Goal: Submit feedback/report problem: Submit feedback/report problem

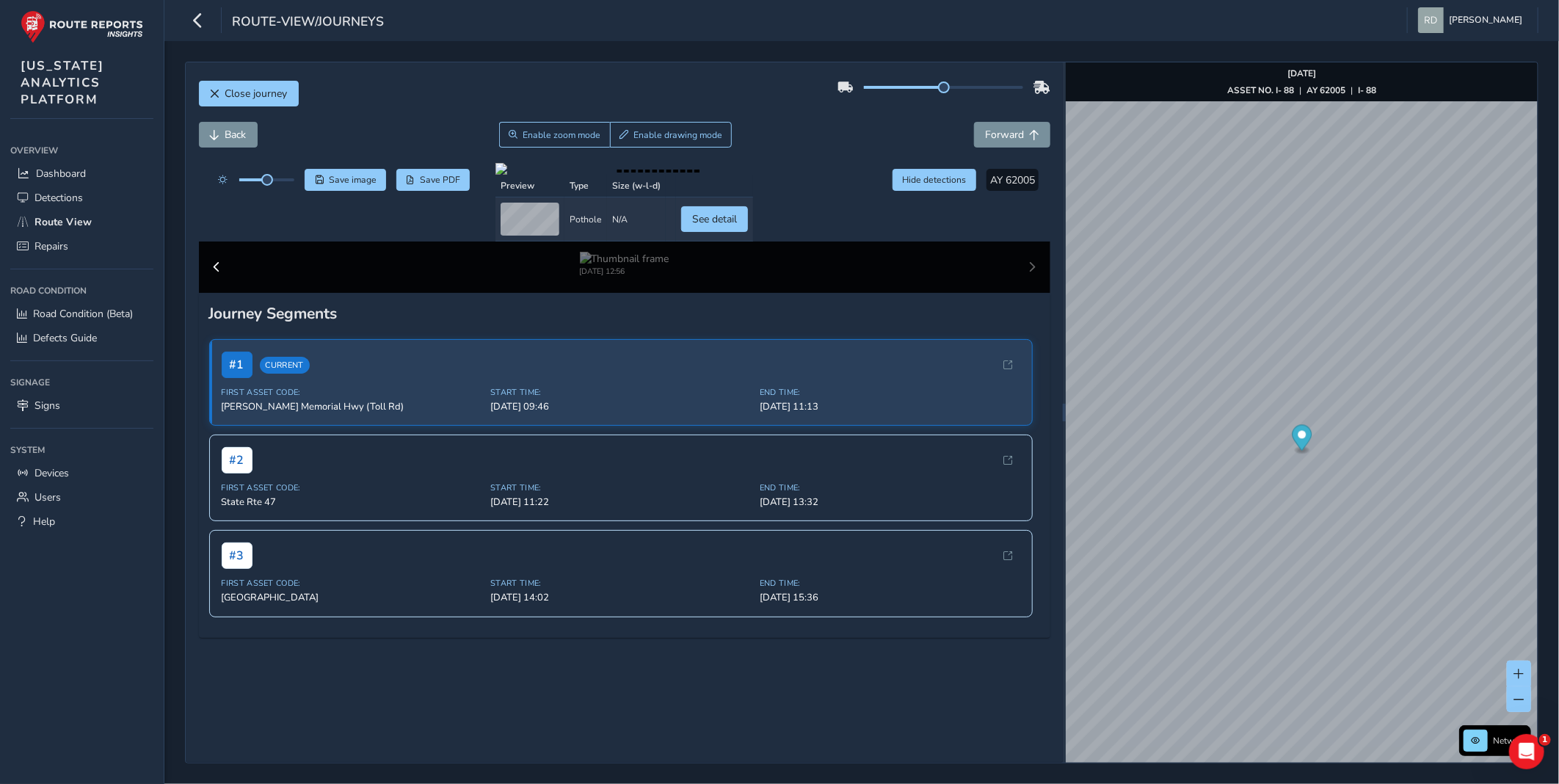
click at [828, 147] on div "Back Enable zoom mode Enable drawing mode Forward" at bounding box center [625, 134] width 851 height 26
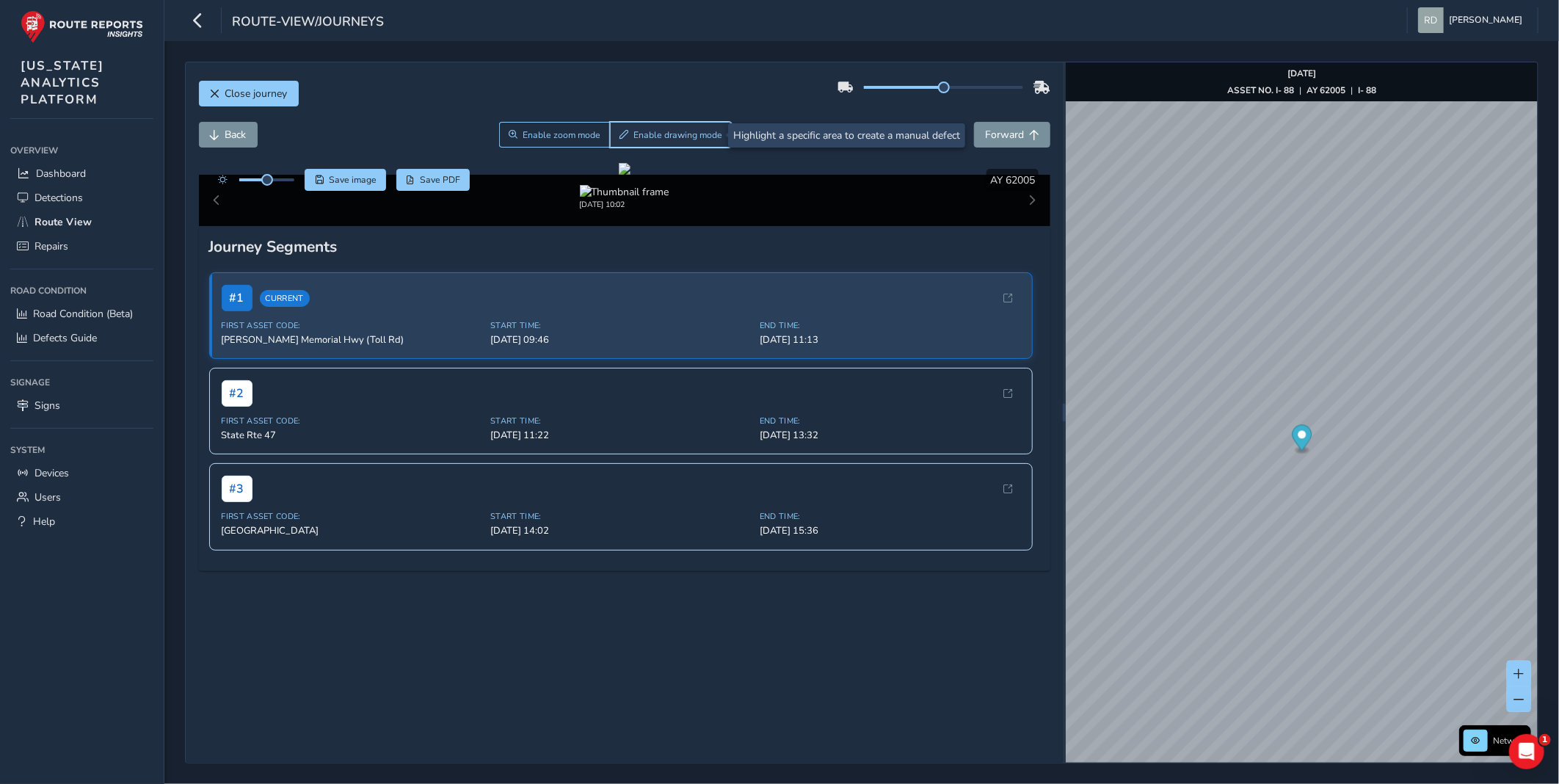
click at [690, 141] on span "Enable drawing mode" at bounding box center [677, 135] width 89 height 12
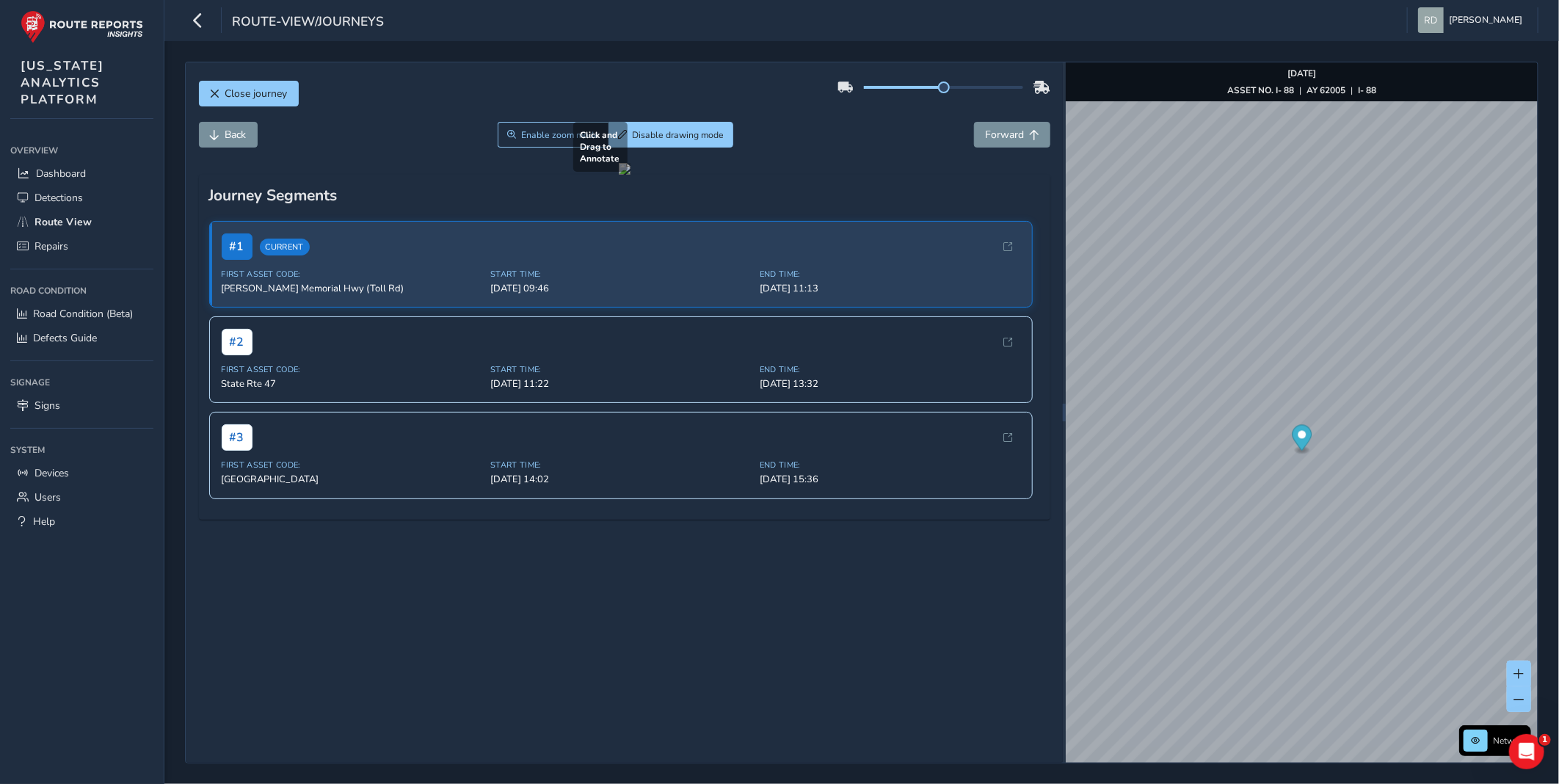
drag, startPoint x: 645, startPoint y: 488, endPoint x: 738, endPoint y: 494, distance: 93.2
click at [631, 175] on div at bounding box center [625, 168] width 12 height 12
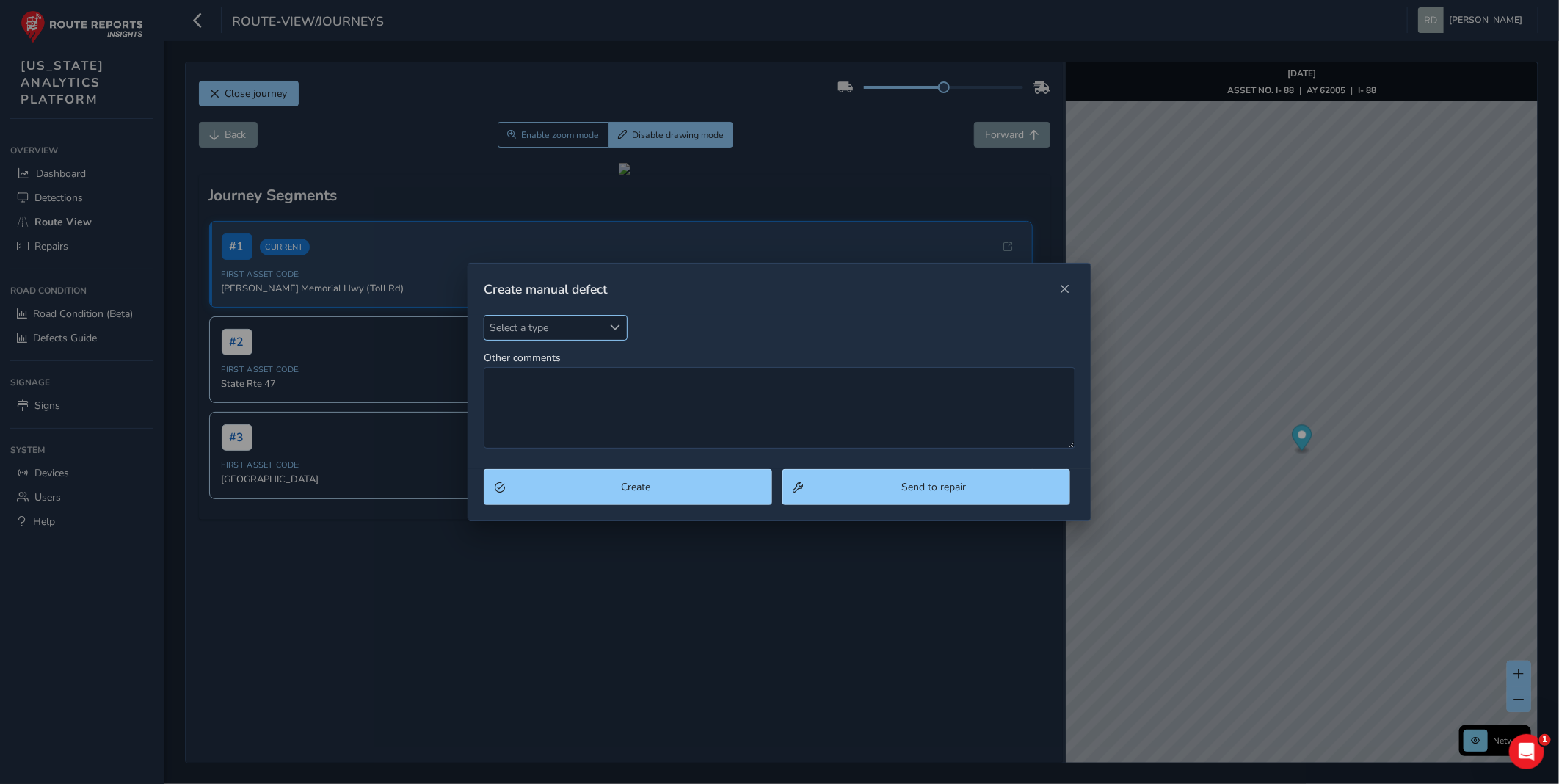
click at [590, 324] on span "Select a type" at bounding box center [543, 327] width 118 height 24
type input "s"
type input "pot"
click at [560, 384] on li "Pothole" at bounding box center [571, 394] width 173 height 24
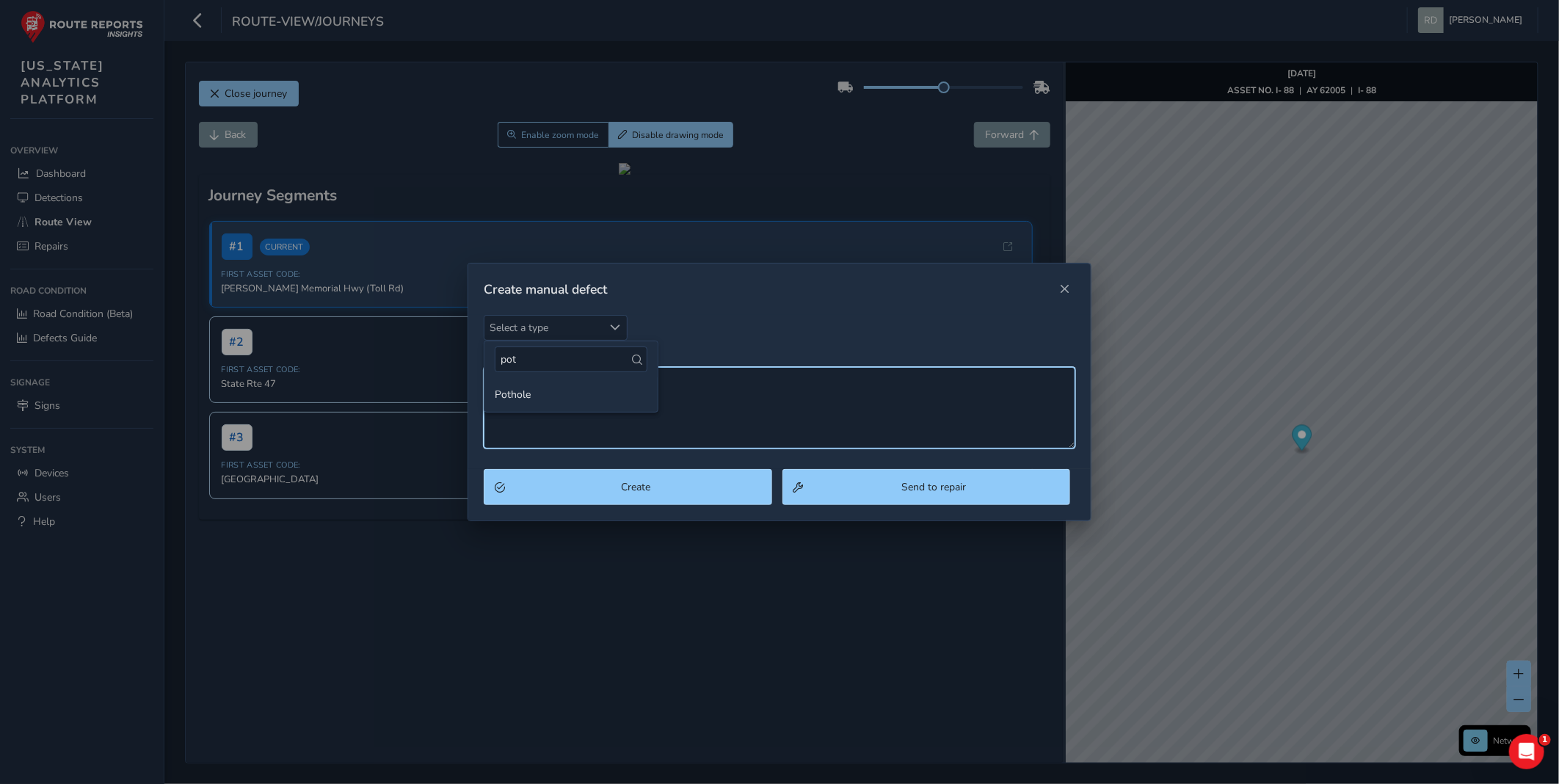
click at [568, 391] on textarea "Other comments" at bounding box center [779, 407] width 592 height 81
type textarea "Spalls"
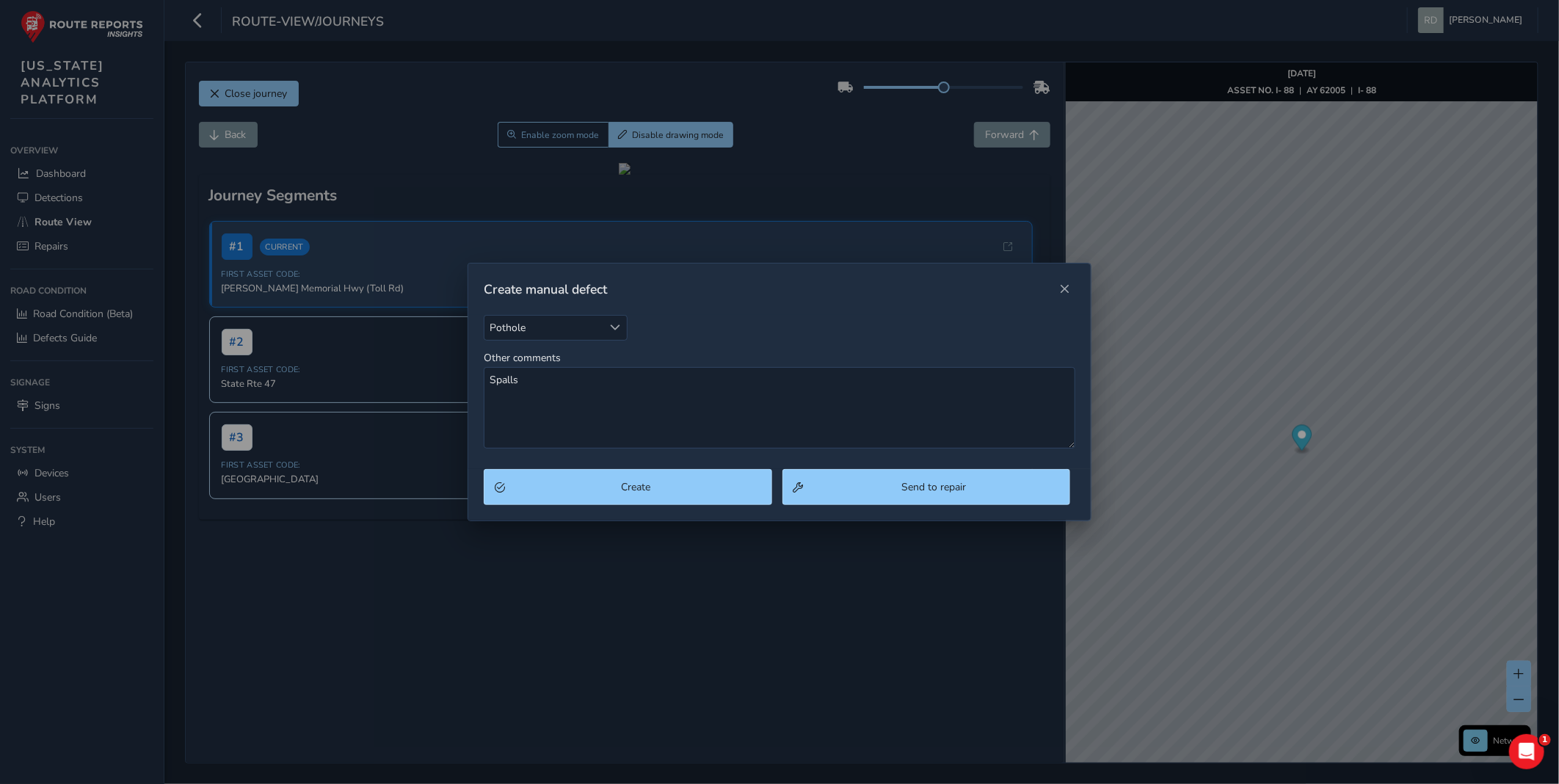
click at [655, 510] on div "Create Send to repair" at bounding box center [779, 494] width 622 height 51
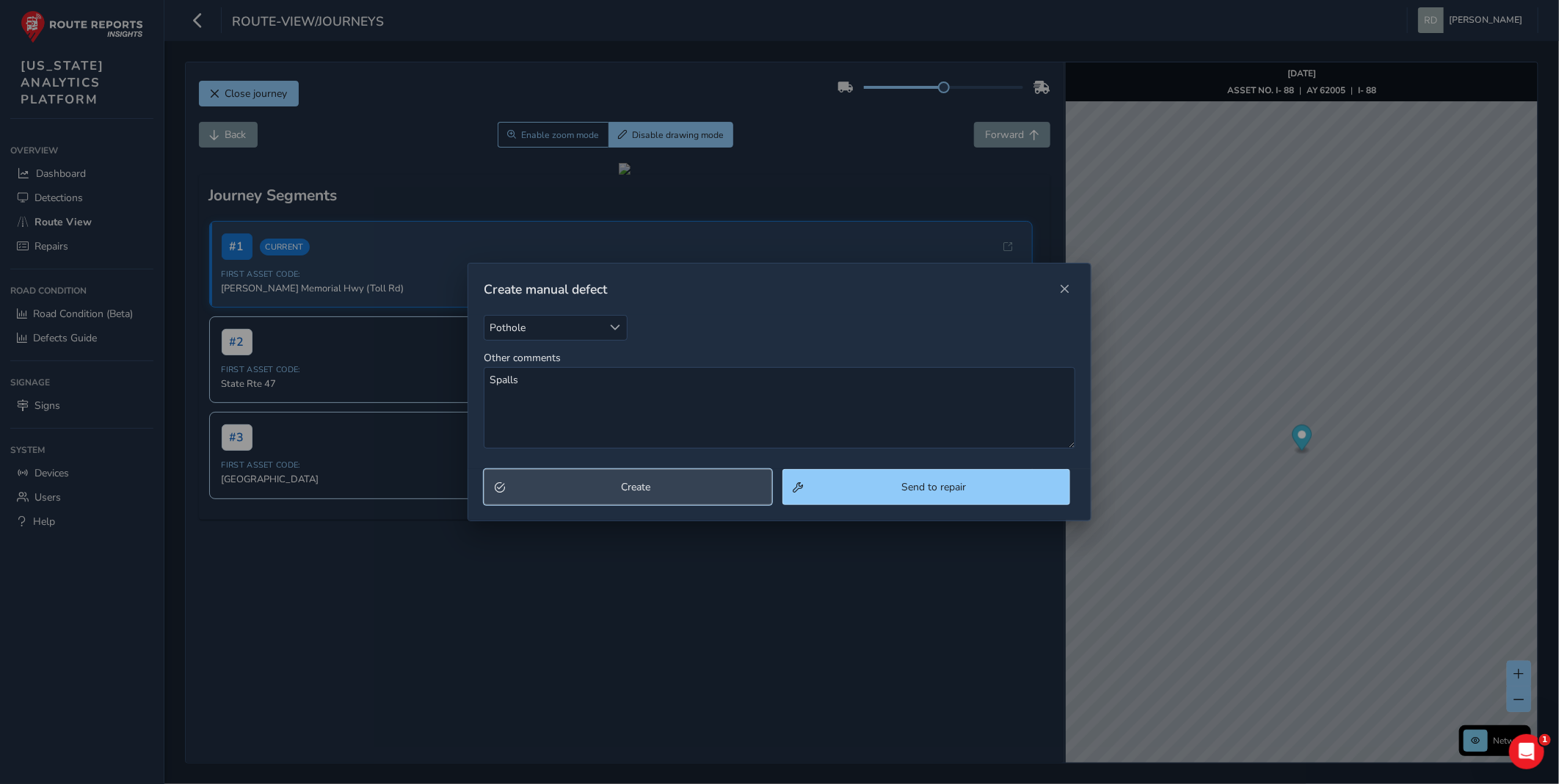
click at [666, 499] on button "Create" at bounding box center [627, 486] width 288 height 36
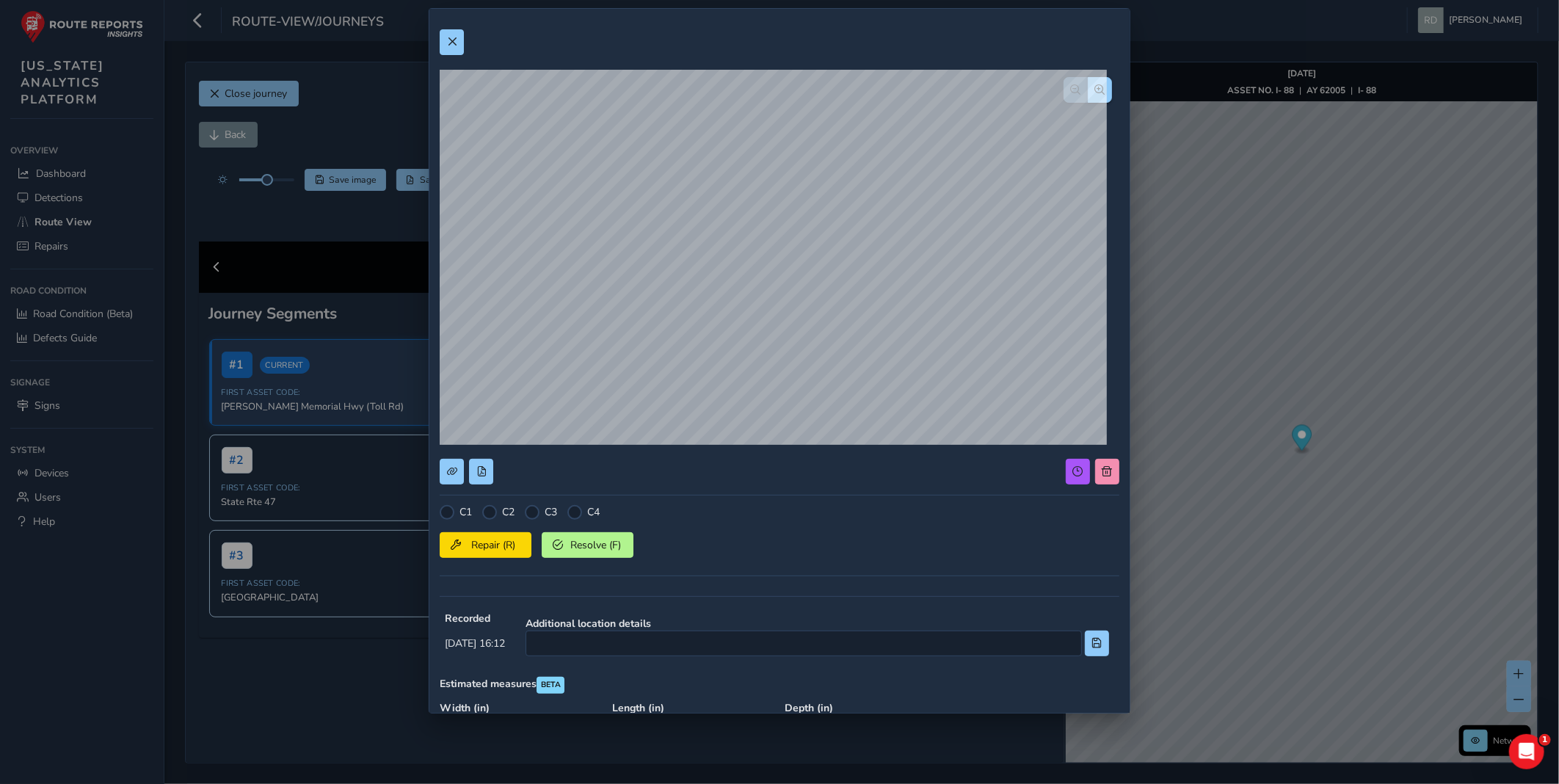
click at [480, 506] on div "C1 C2 C3 C4" at bounding box center [779, 513] width 680 height 15
click at [489, 519] on div "C1 C2 C3 C4 Repair (R) Resolve (F)" at bounding box center [779, 545] width 680 height 80
click at [490, 517] on div at bounding box center [490, 513] width 15 height 15
click at [490, 540] on span "Repair (R)" at bounding box center [493, 544] width 54 height 14
click at [451, 44] on span at bounding box center [452, 41] width 10 height 10
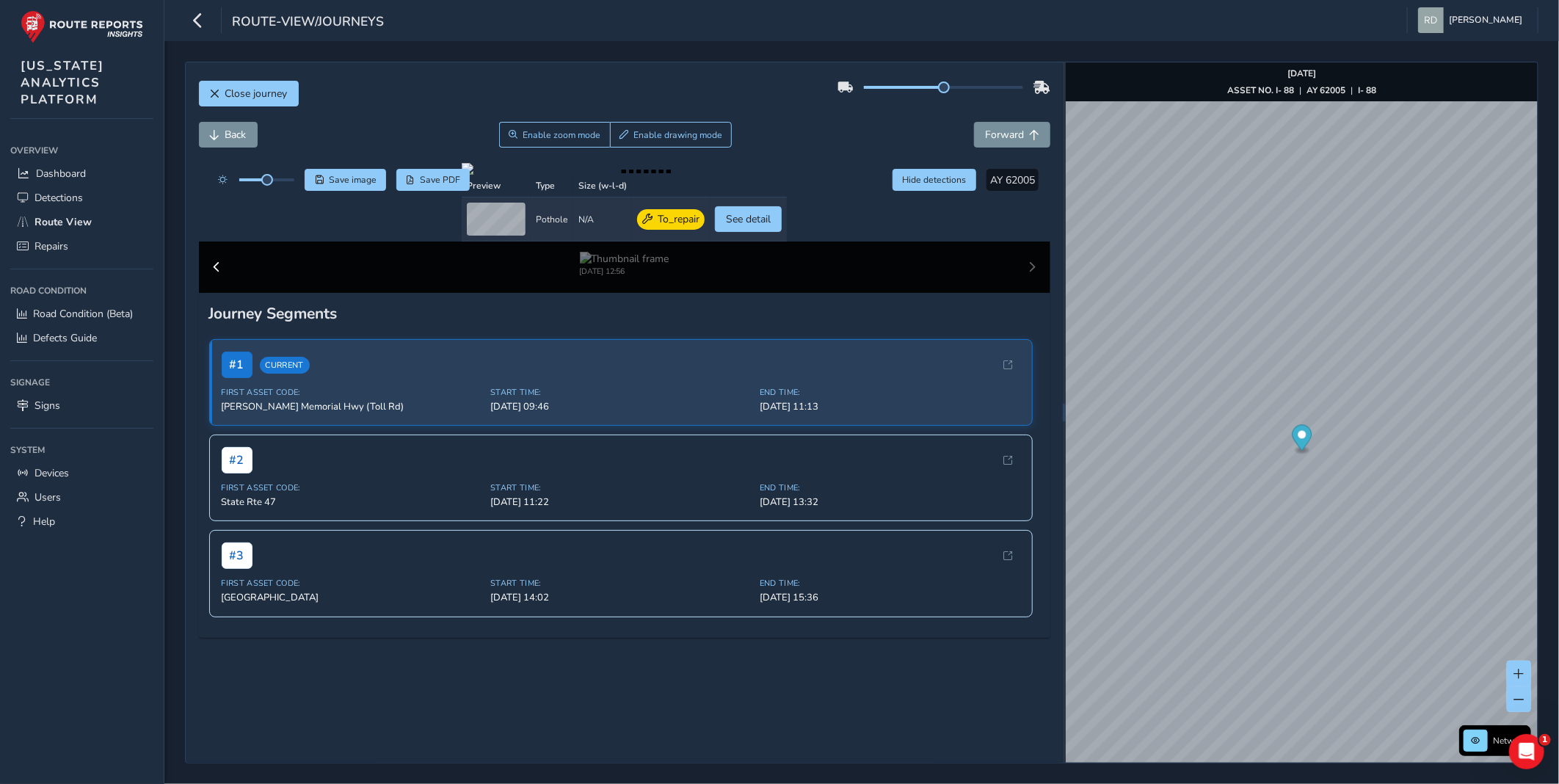
click at [885, 142] on div "Back Enable zoom mode Enable drawing mode Forward" at bounding box center [625, 134] width 851 height 26
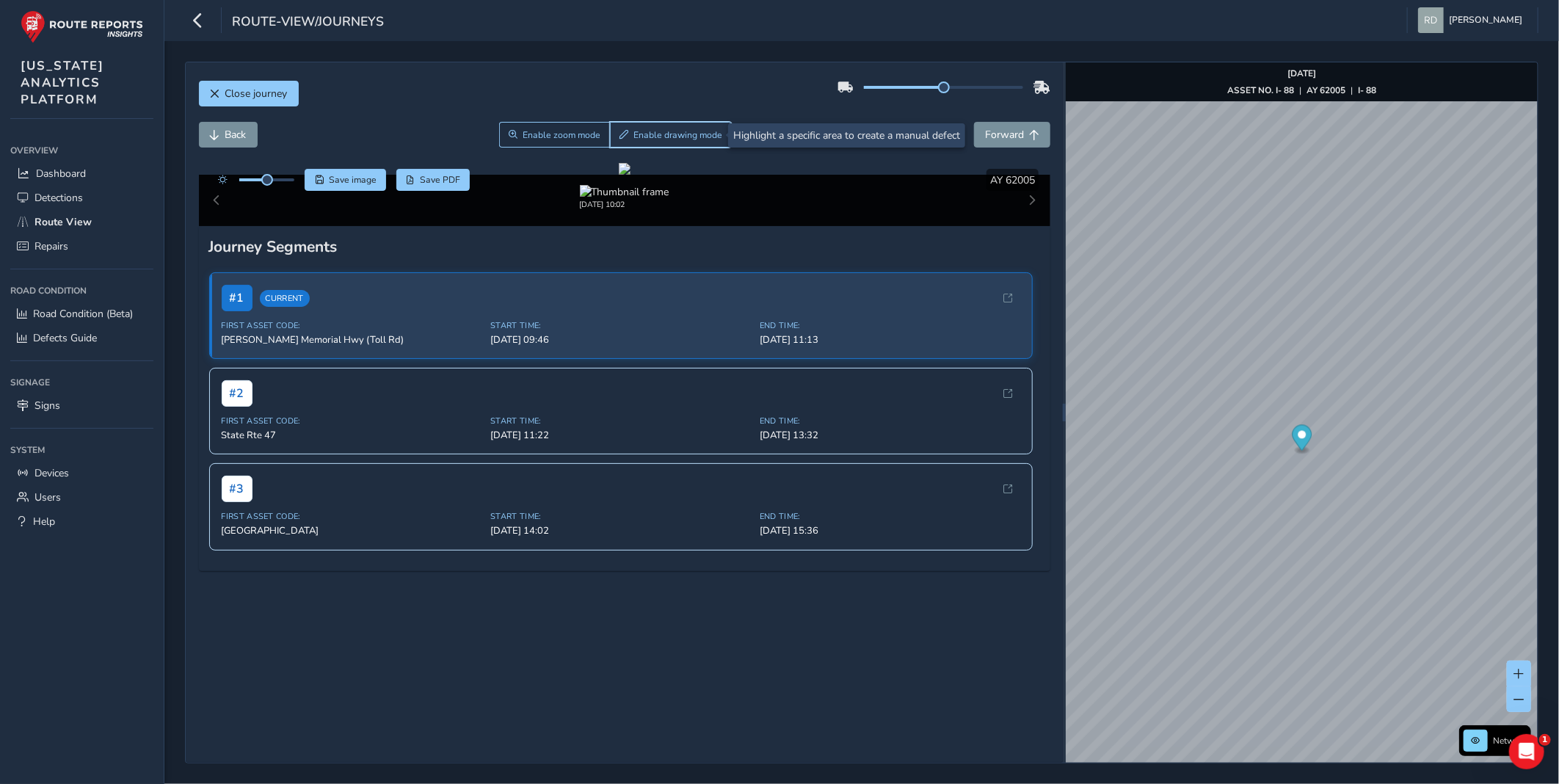
click at [678, 128] on button "Enable drawing mode" at bounding box center [671, 134] width 123 height 26
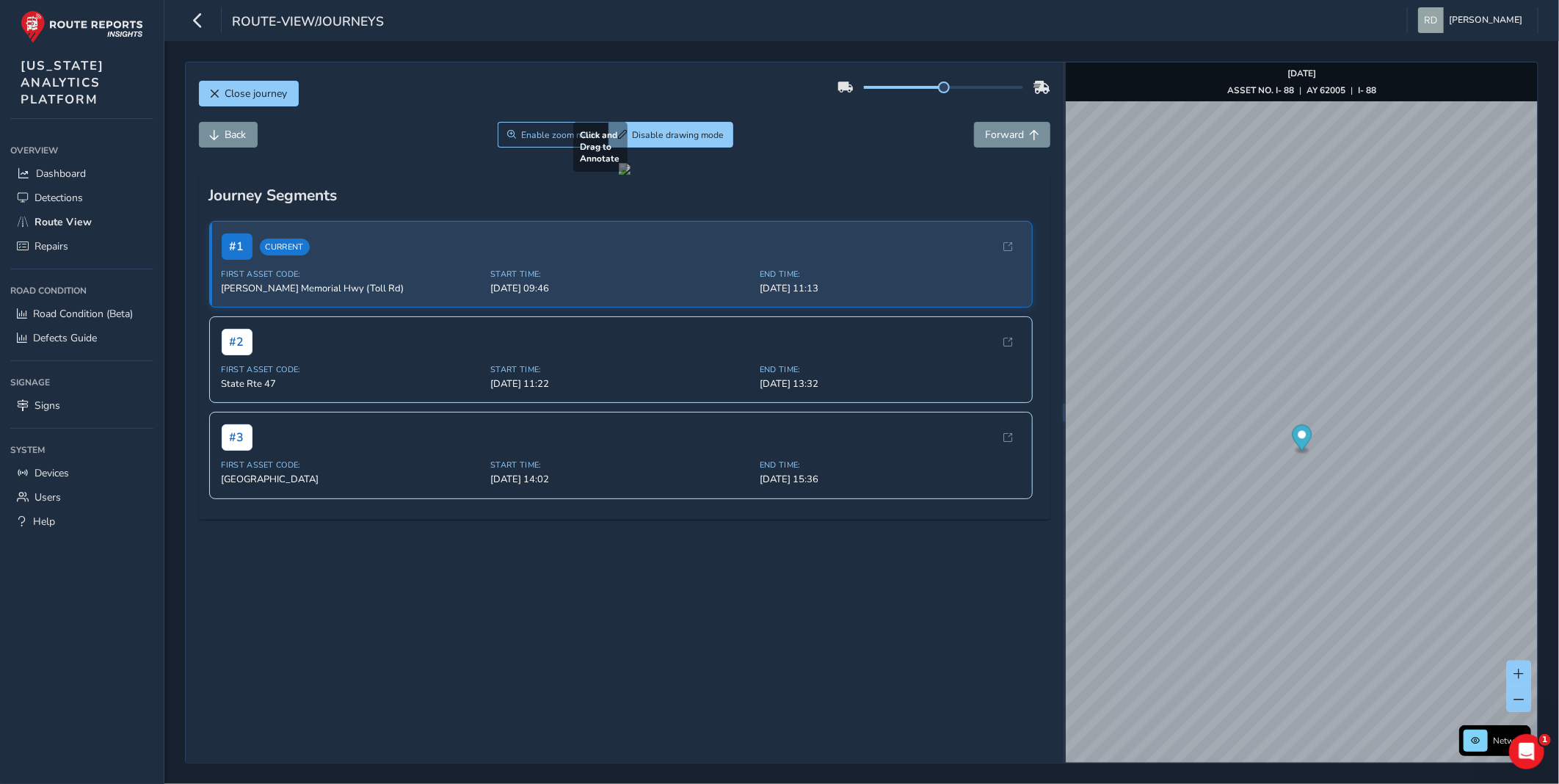
drag, startPoint x: 797, startPoint y: 459, endPoint x: 859, endPoint y: 522, distance: 88.4
click at [631, 175] on div at bounding box center [625, 168] width 12 height 12
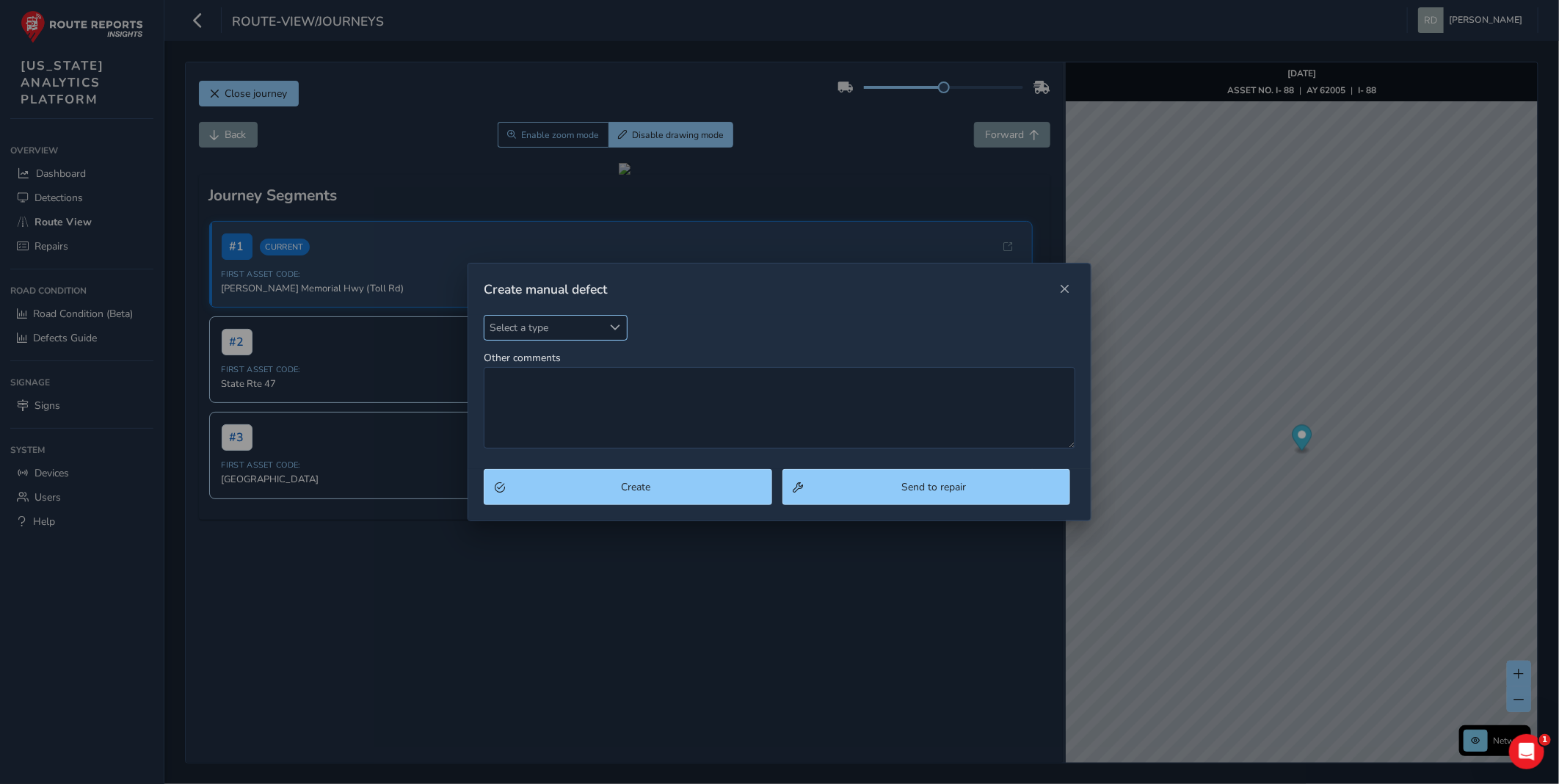
click at [577, 327] on span "Select a type" at bounding box center [543, 327] width 118 height 24
type input "pot"
drag, startPoint x: 582, startPoint y: 390, endPoint x: 588, endPoint y: 398, distance: 10.0
click at [582, 390] on li "Pothole" at bounding box center [571, 394] width 173 height 24
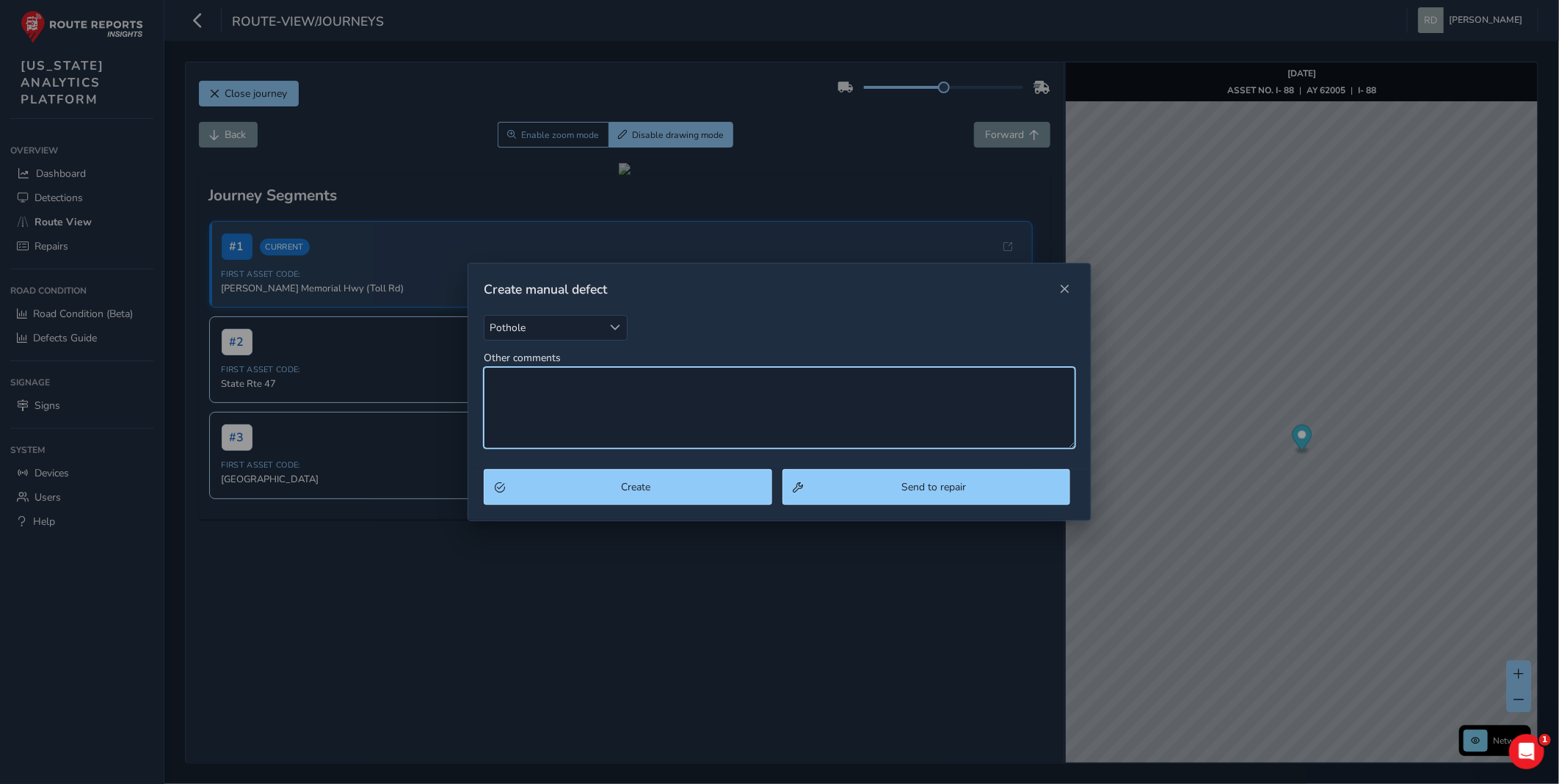
click at [594, 407] on textarea "Other comments" at bounding box center [779, 407] width 592 height 81
click at [705, 357] on div "Pothole Pothole Other comments" at bounding box center [779, 382] width 592 height 134
click at [688, 395] on textarea "Other comments" at bounding box center [779, 407] width 592 height 81
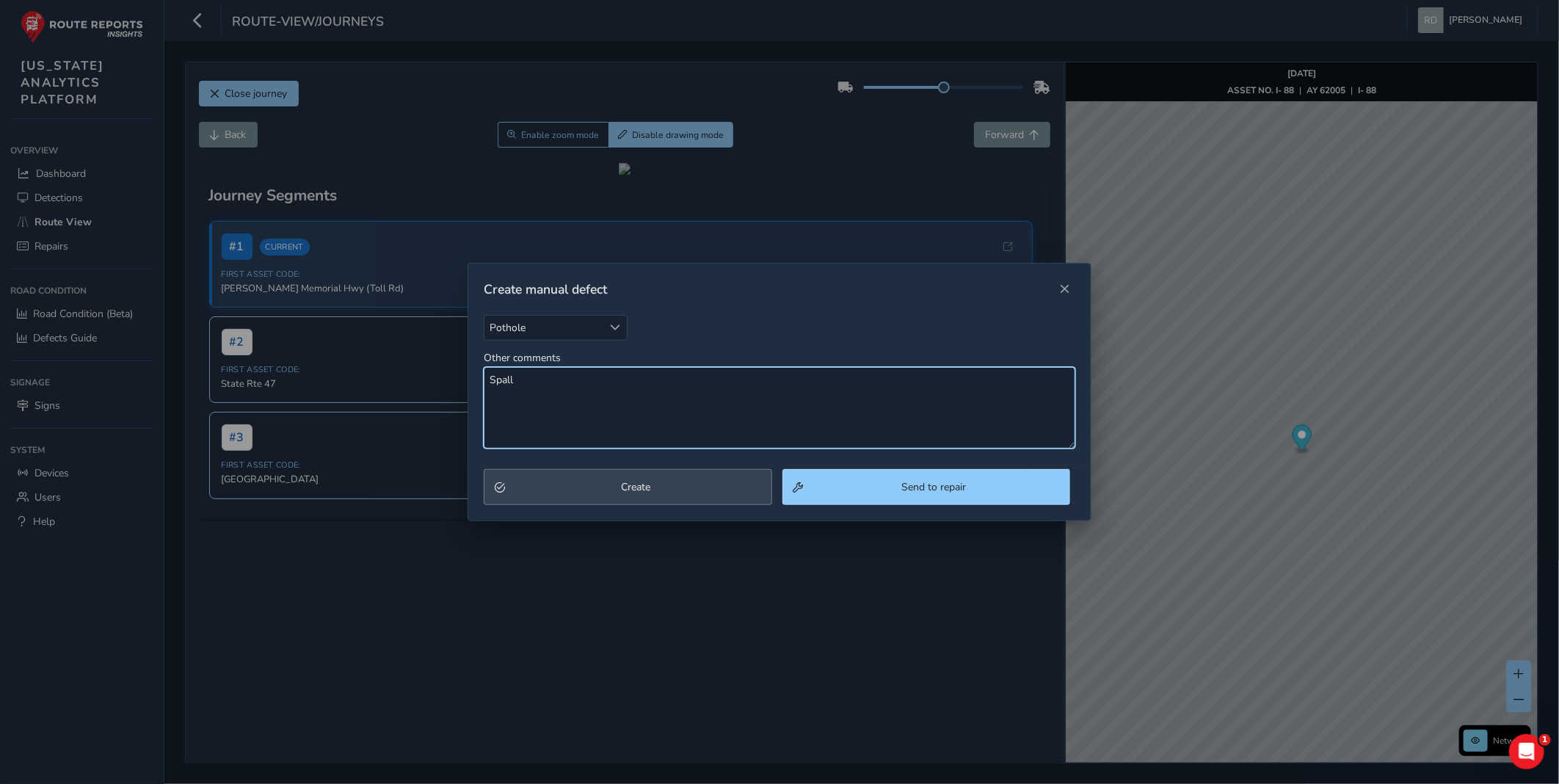
type textarea "Spall"
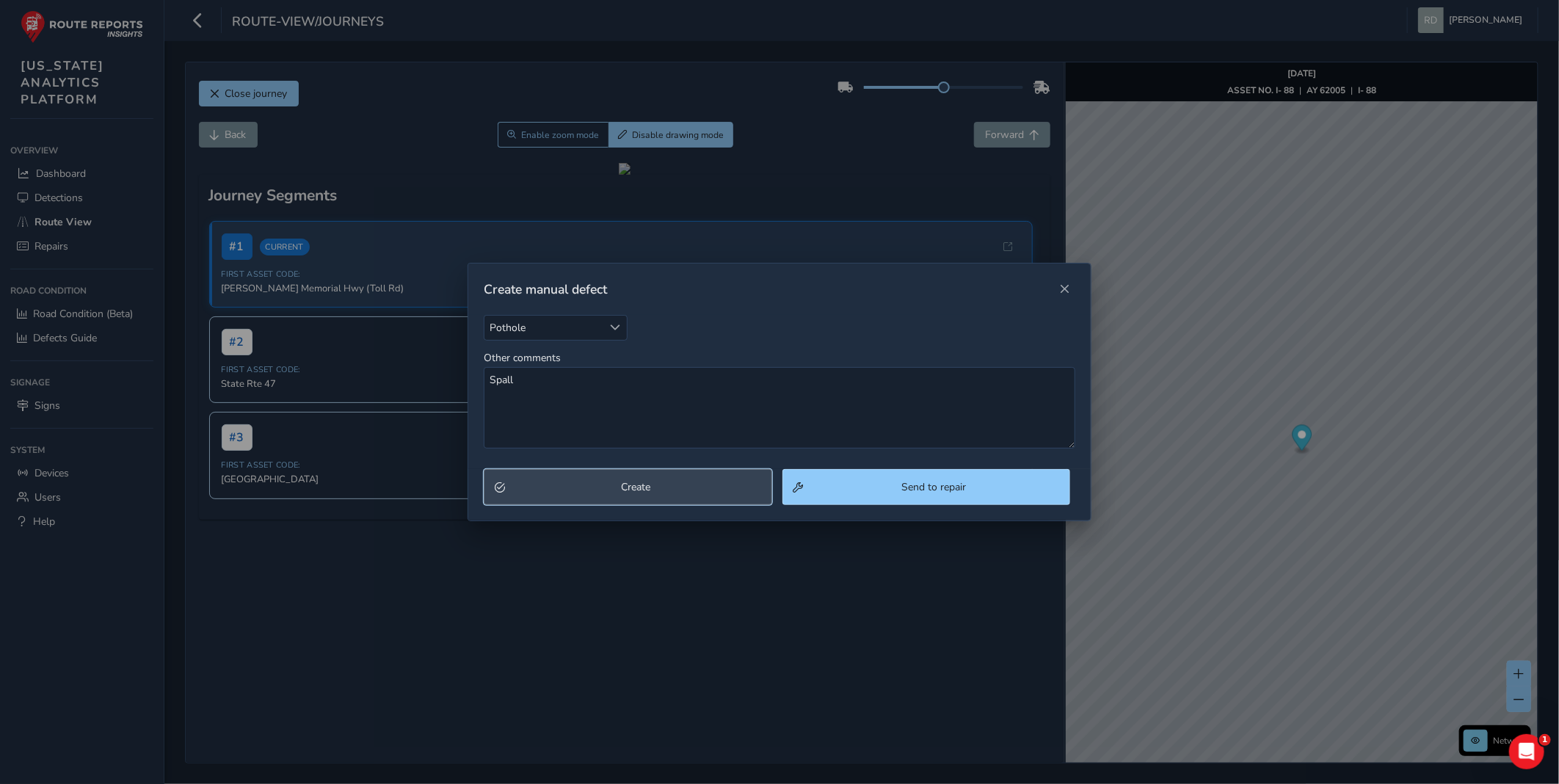
click at [631, 477] on button "Create" at bounding box center [627, 486] width 288 height 36
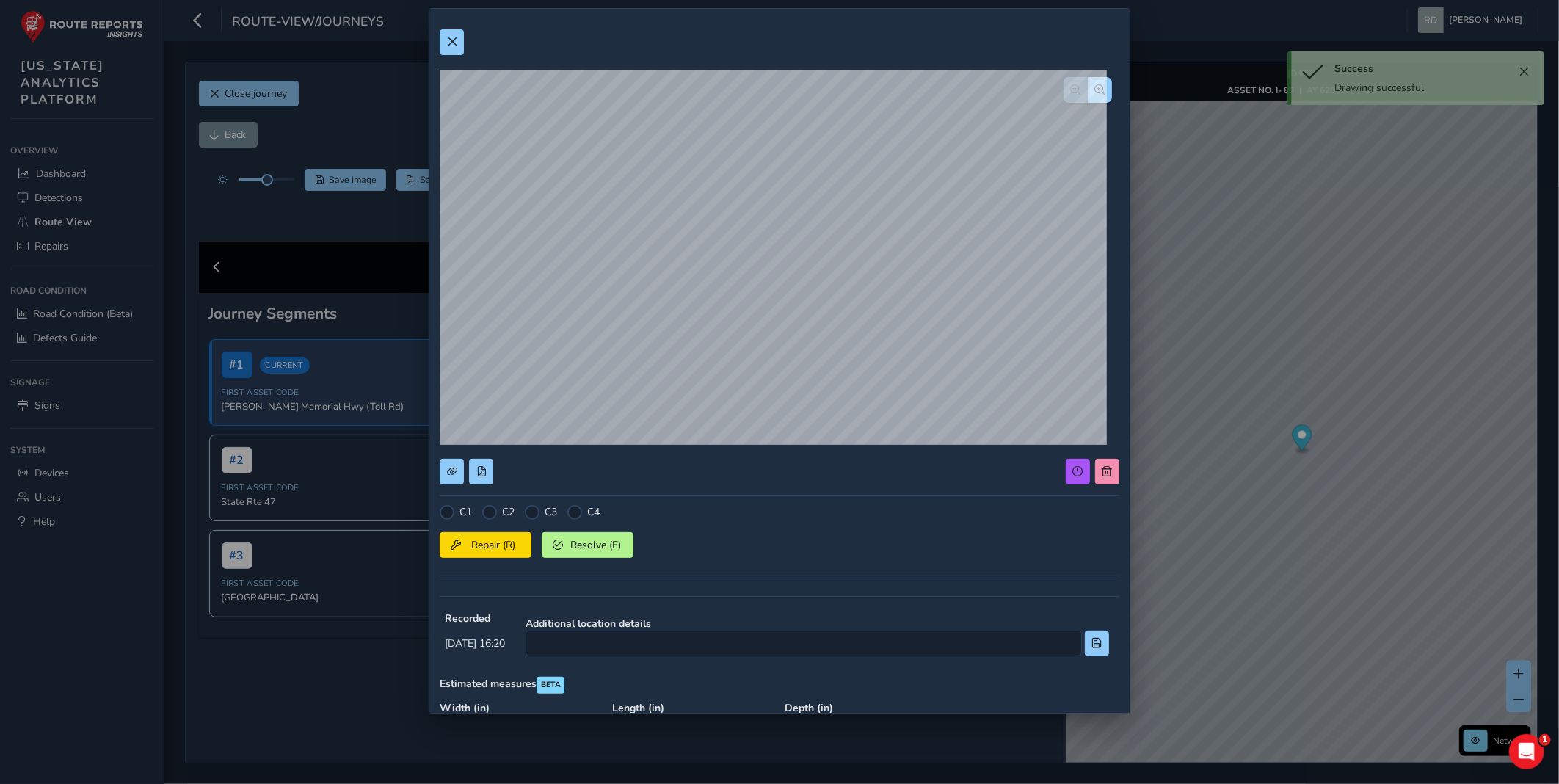
click at [489, 521] on div "C1 C2 C3 C4 Repair (R) Resolve (F)" at bounding box center [779, 545] width 680 height 80
click at [489, 518] on div at bounding box center [490, 513] width 15 height 15
click at [481, 548] on span "Repair (R)" at bounding box center [493, 544] width 54 height 14
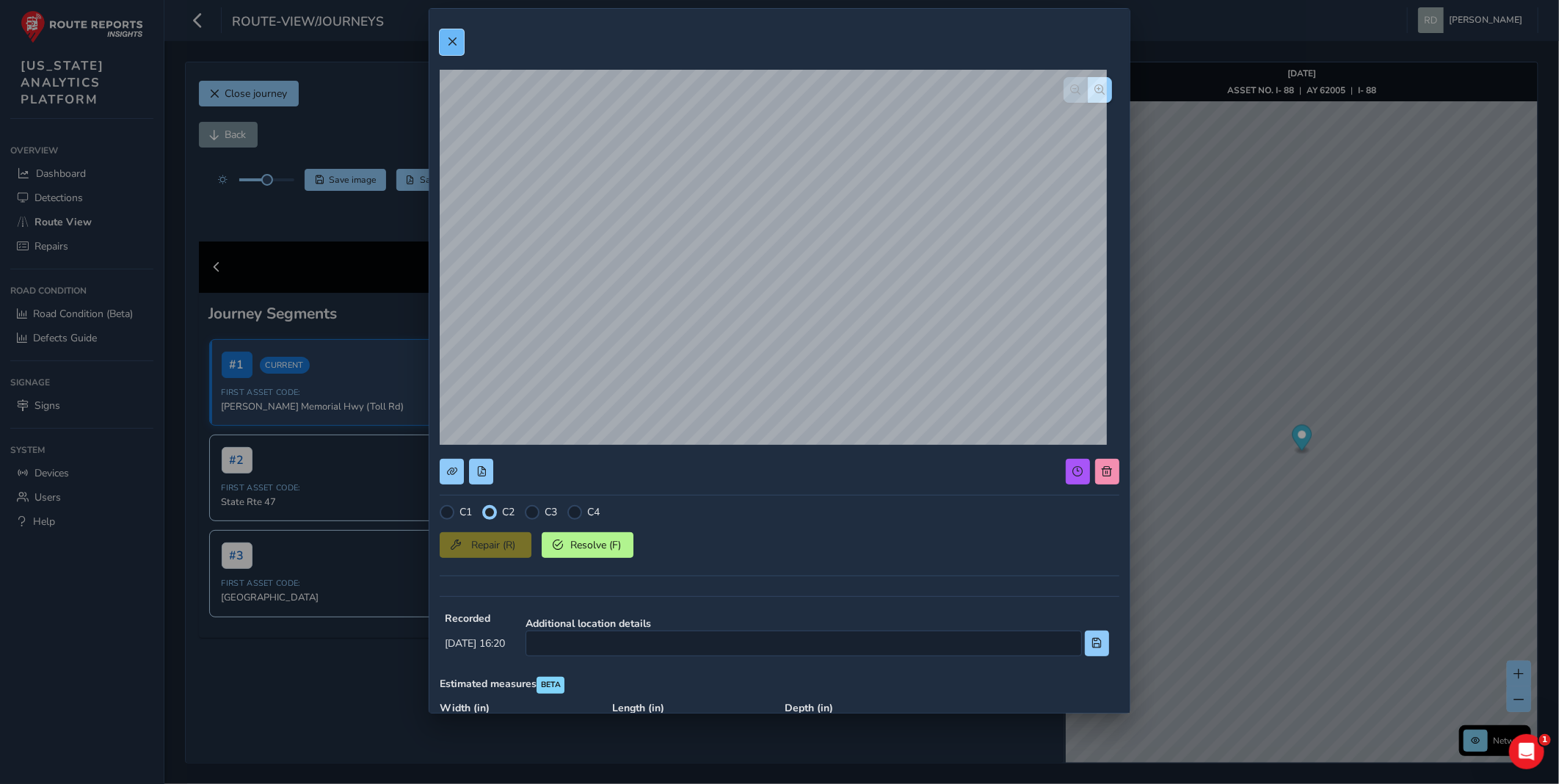
click at [446, 53] on button at bounding box center [451, 41] width 24 height 26
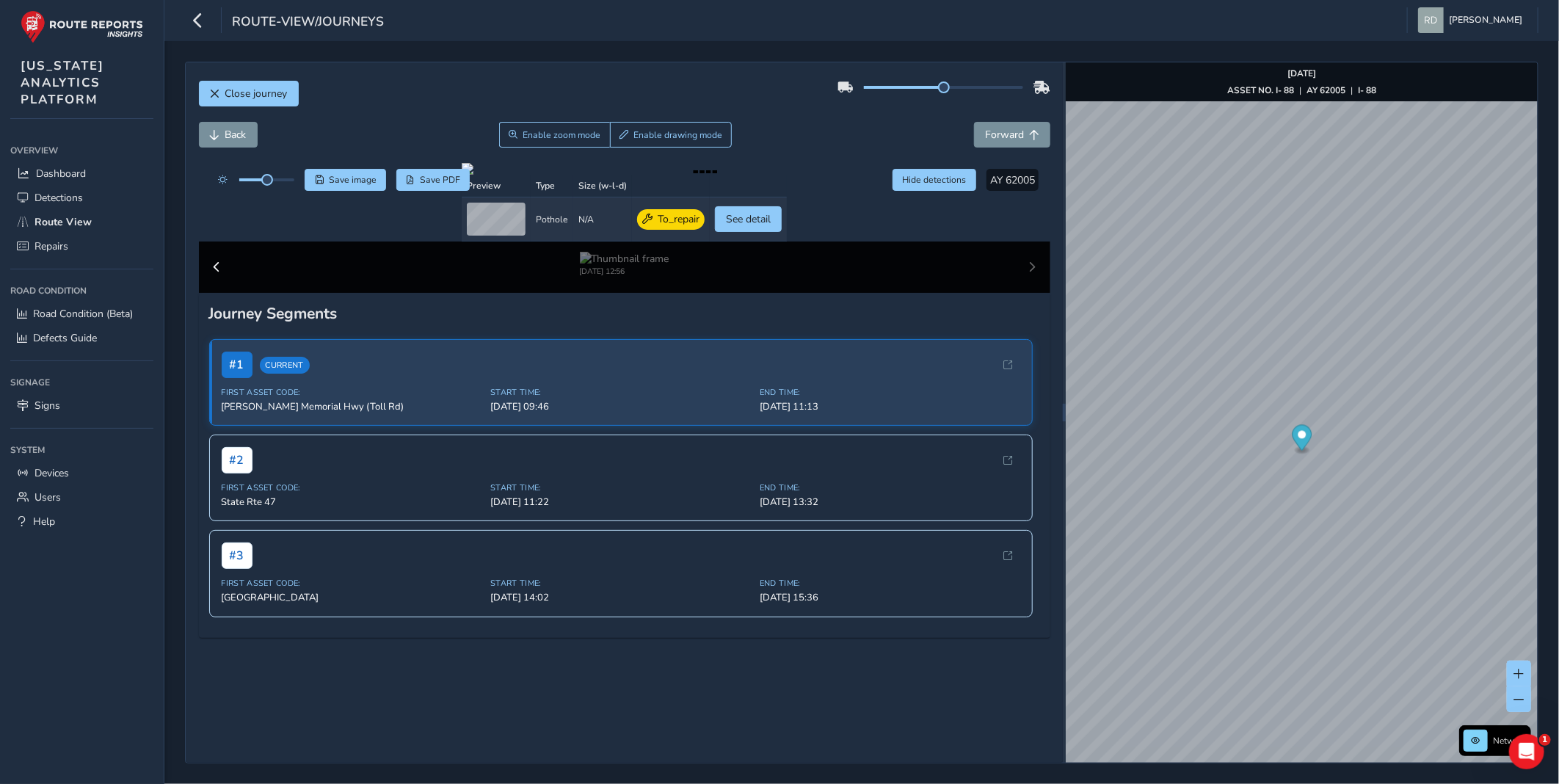
click at [516, 66] on div "Close journey Back Enable zoom mode Enable drawing mode Forward Click and Drag …" at bounding box center [624, 412] width 877 height 700
click at [880, 149] on div "Back Enable zoom mode Enable drawing mode Forward" at bounding box center [625, 143] width 851 height 41
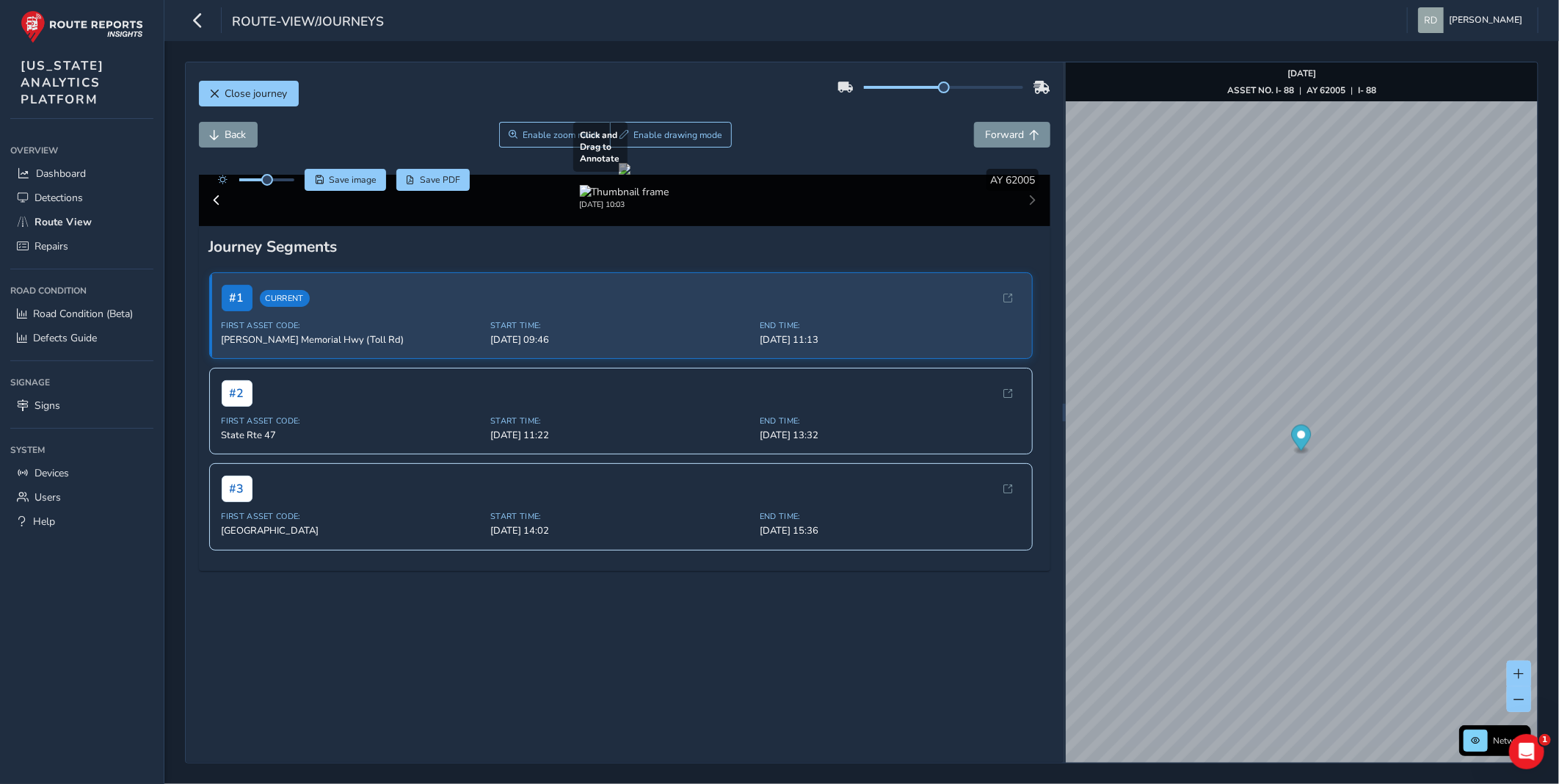
click at [631, 175] on div at bounding box center [625, 168] width 12 height 12
click at [641, 92] on div "Close journey" at bounding box center [625, 99] width 851 height 47
